Goal: Task Accomplishment & Management: Manage account settings

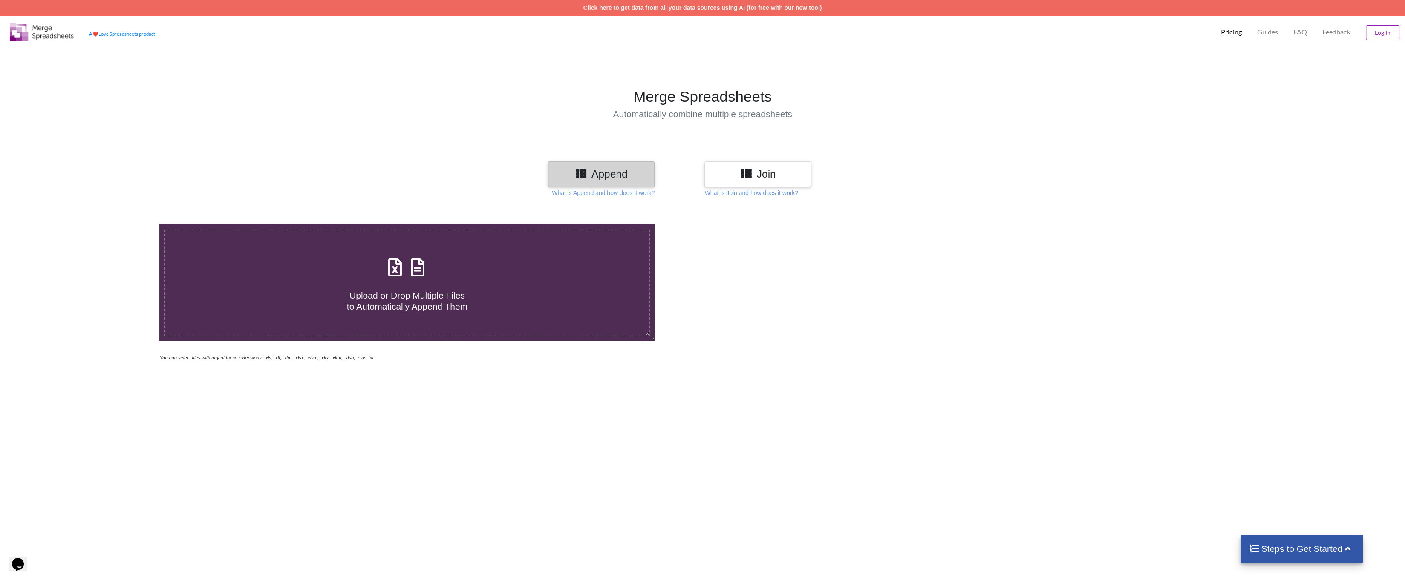
click at [1377, 34] on button "Log In" at bounding box center [1383, 32] width 34 height 15
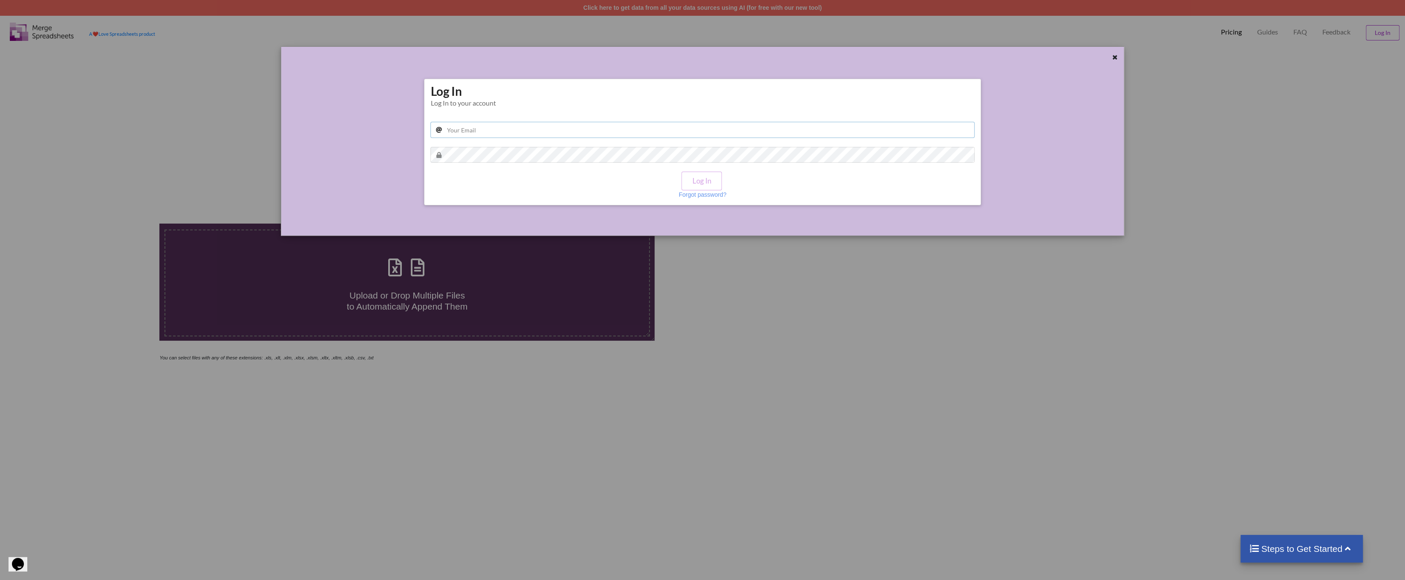
click at [463, 130] on input "text" at bounding box center [702, 130] width 544 height 16
type input "[EMAIL_ADDRESS][DOMAIN_NAME]"
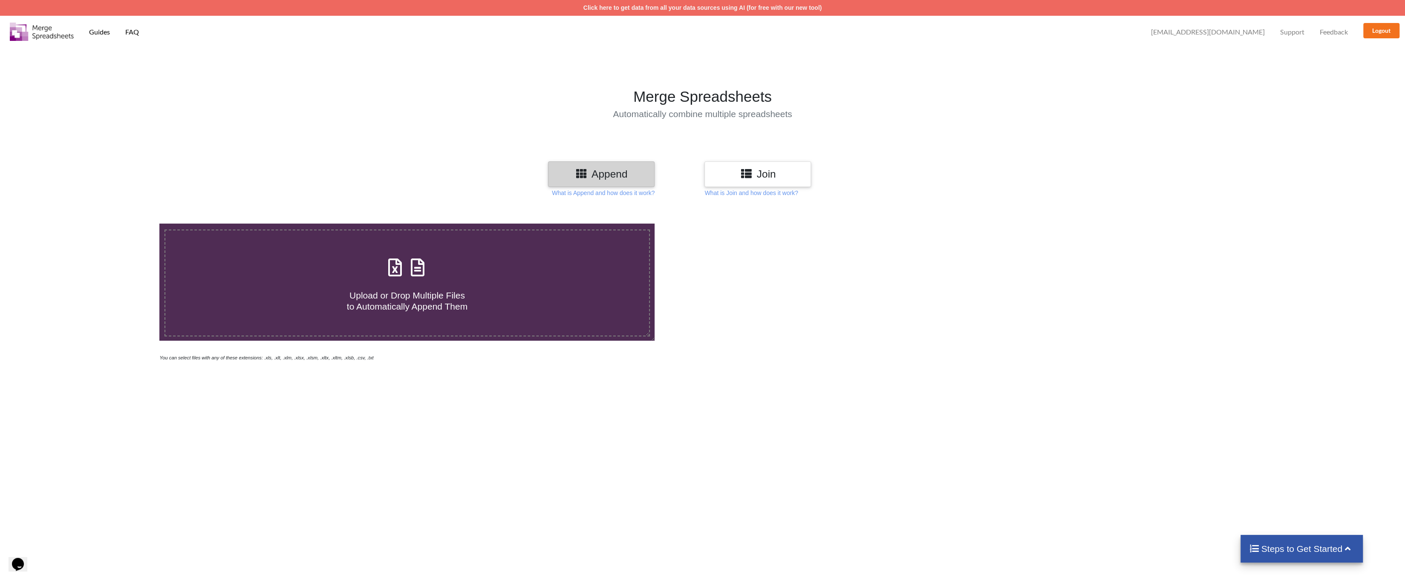
click at [1231, 34] on span "[EMAIL_ADDRESS][DOMAIN_NAME]" at bounding box center [1208, 32] width 114 height 7
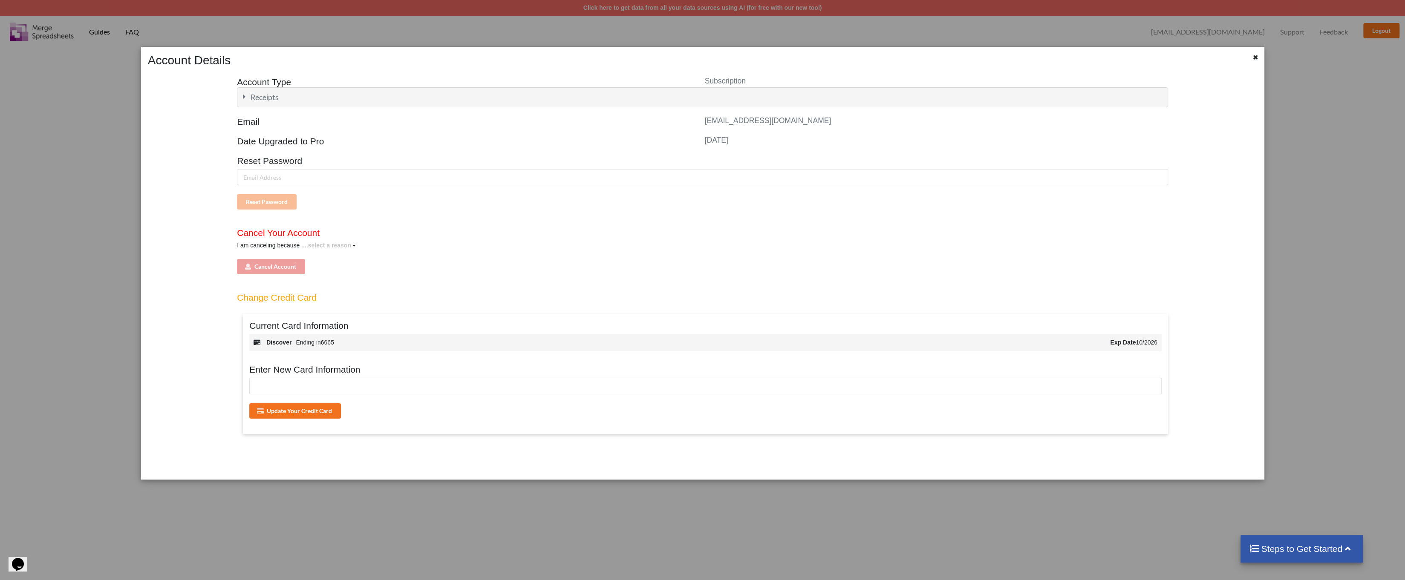
click at [271, 233] on h4 "Cancel Your Account" at bounding box center [702, 233] width 931 height 11
click at [279, 267] on div "I am canceling because ....select a reason I don't use this anymore it's too ex…" at bounding box center [702, 257] width 931 height 33
click at [352, 246] on icon at bounding box center [353, 245] width 3 height 5
click at [360, 305] on span "I started merging another way" at bounding box center [347, 305] width 79 height 7
click at [268, 270] on button "Cancel Account" at bounding box center [271, 266] width 68 height 15
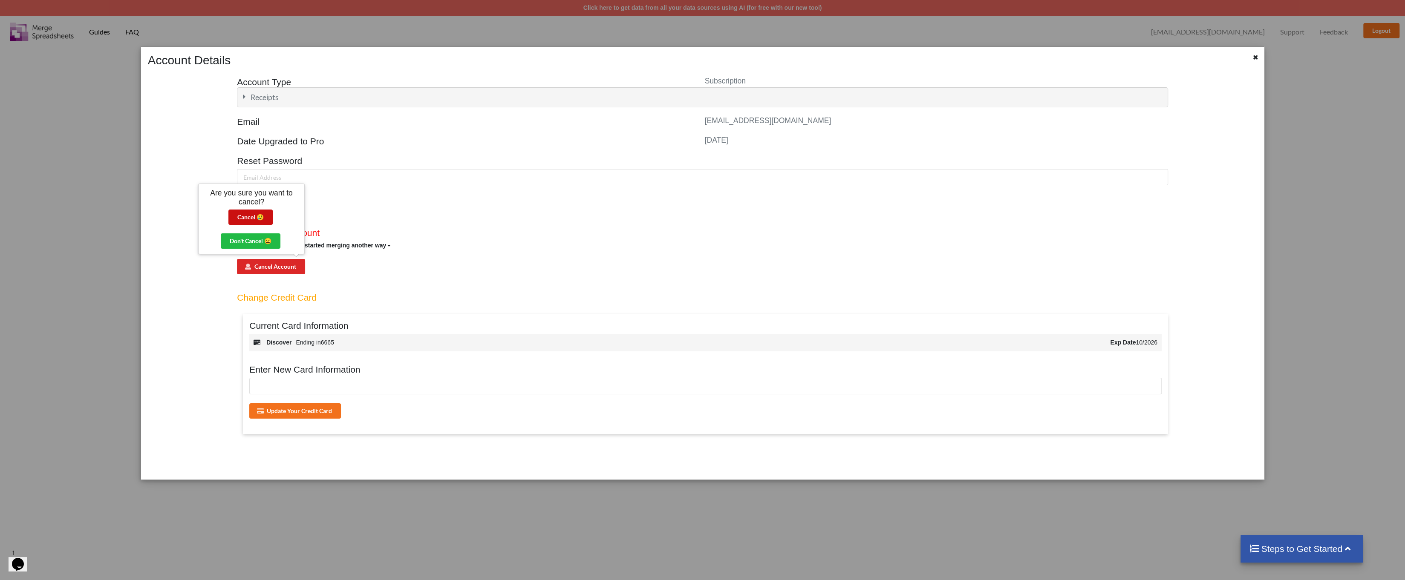
click at [251, 219] on button "Cancel 😢️" at bounding box center [250, 217] width 44 height 15
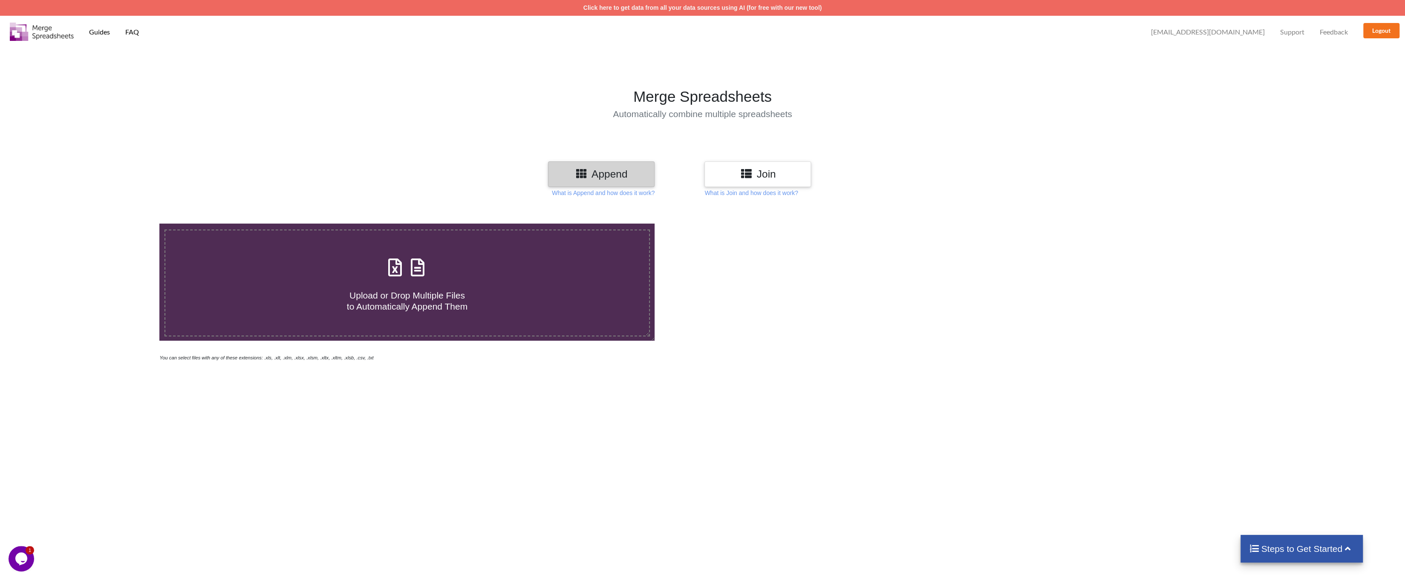
click at [25, 564] on icon "Opens Chat This icon Opens the chat window." at bounding box center [21, 559] width 14 height 14
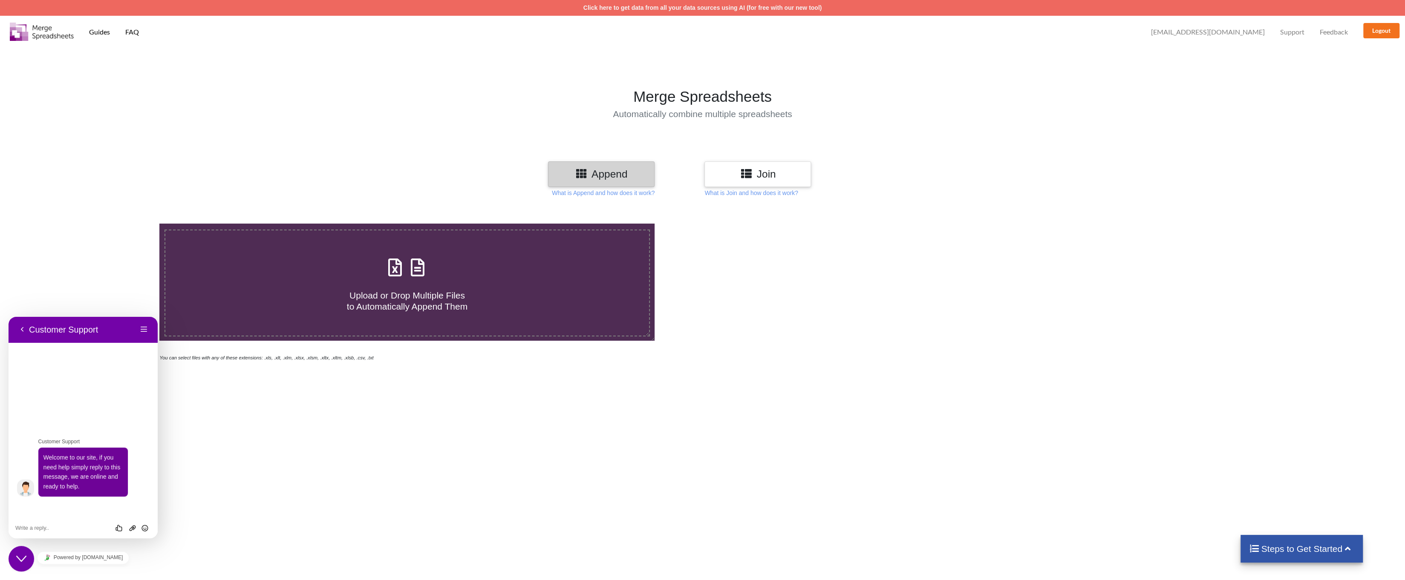
click at [483, 454] on div "Upload or Drop Multiple Files to Automatically Append Them You can select files…" at bounding box center [702, 496] width 1405 height 580
click at [1239, 35] on span "[EMAIL_ADDRESS][DOMAIN_NAME]" at bounding box center [1208, 32] width 114 height 7
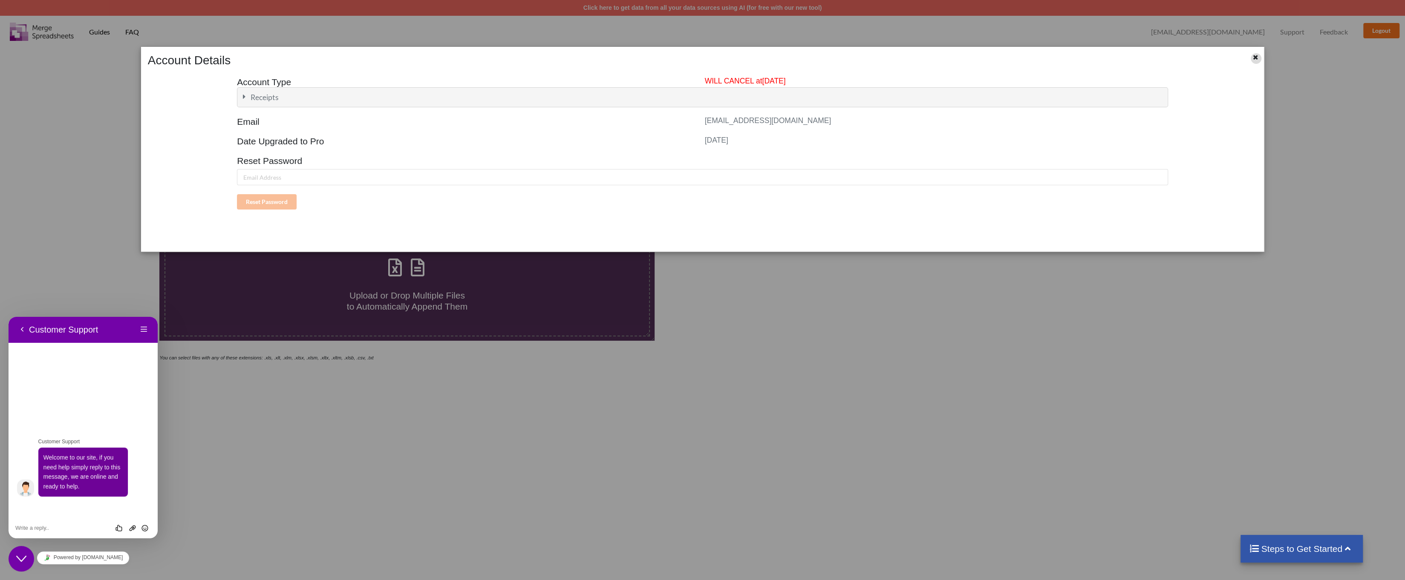
click at [1256, 59] on icon at bounding box center [1255, 56] width 7 height 6
